Goal: Find specific page/section: Find specific page/section

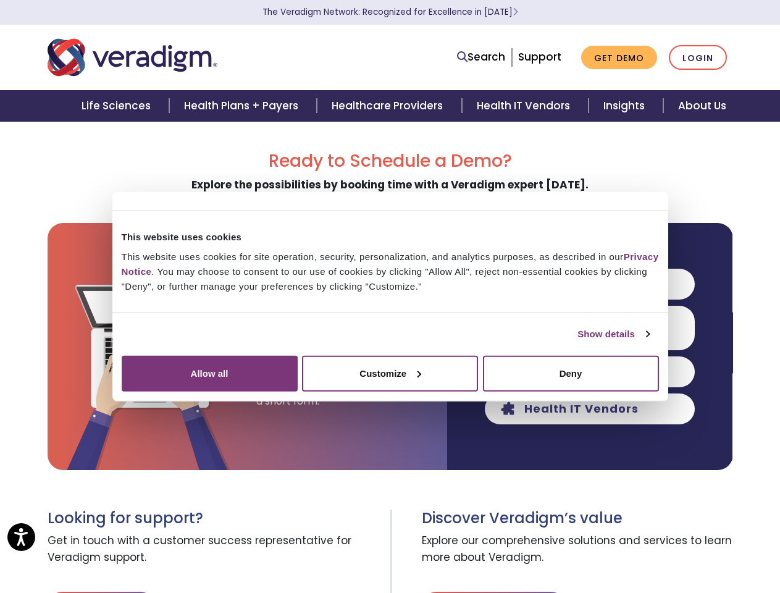
click at [577, 341] on link "Show details" at bounding box center [613, 334] width 72 height 15
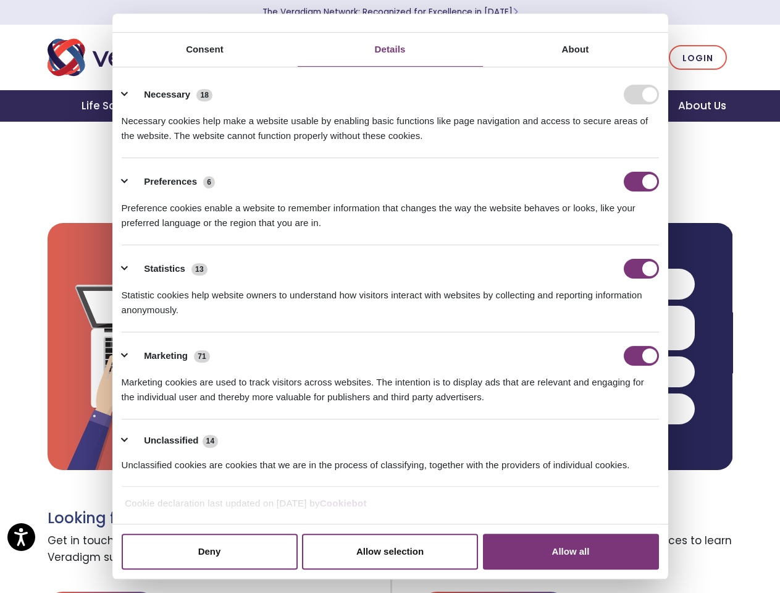
click at [659, 143] on div "Necessary cookies help make a website usable by enabling basic functions like p…" at bounding box center [390, 123] width 537 height 39
click at [682, 518] on h3 "Discover Veradigm’s value" at bounding box center [577, 518] width 311 height 18
click at [682, 559] on span "Explore our comprehensive solutions and services to learn more about Veradigm." at bounding box center [577, 549] width 311 height 44
click at [484, 57] on link "Search" at bounding box center [481, 57] width 48 height 17
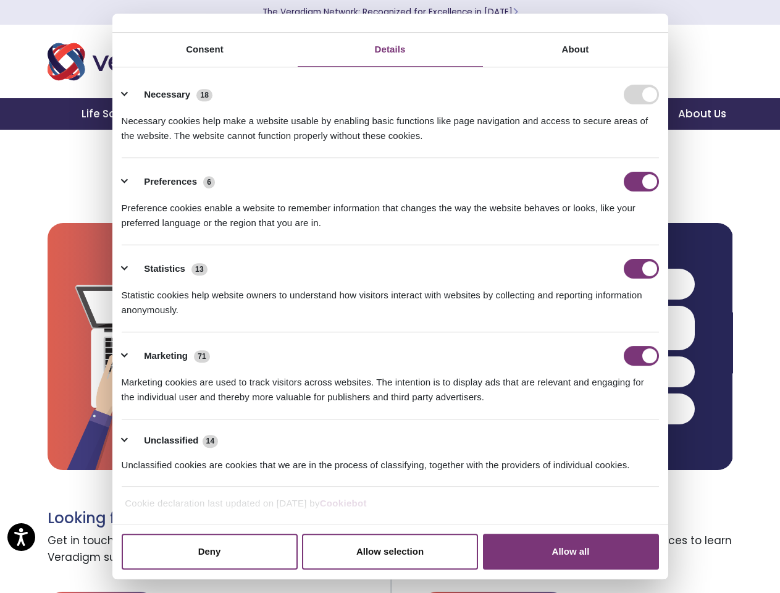
click at [483, 57] on li "Search" at bounding box center [426, 48] width 160 height 23
click at [590, 245] on li "Preferences 6 Preference cookies enable a website to remember information that …" at bounding box center [390, 201] width 537 height 87
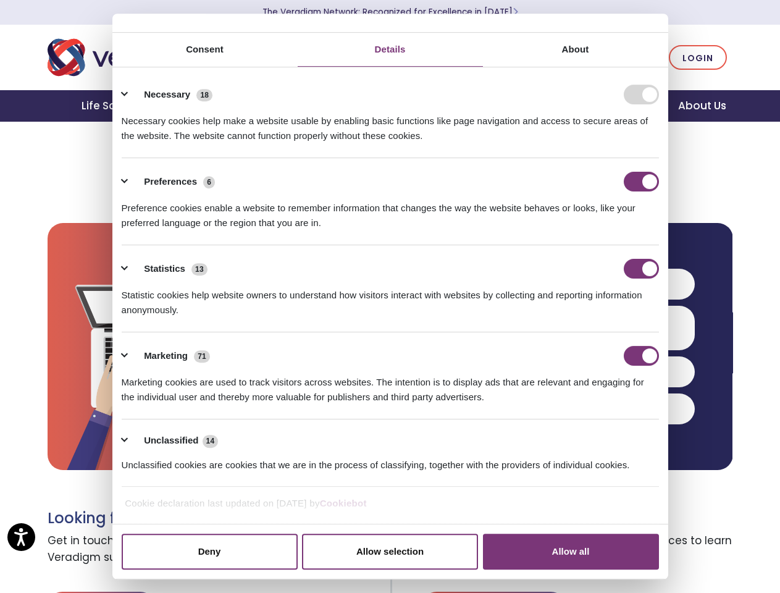
click at [590, 278] on div "Statistics 13" at bounding box center [390, 269] width 537 height 20
click at [590, 317] on div "Statistic cookies help website owners to understand how visitors interact with …" at bounding box center [390, 297] width 537 height 39
click at [590, 365] on div "Marketing 71" at bounding box center [390, 356] width 537 height 20
